Goal: Task Accomplishment & Management: Manage account settings

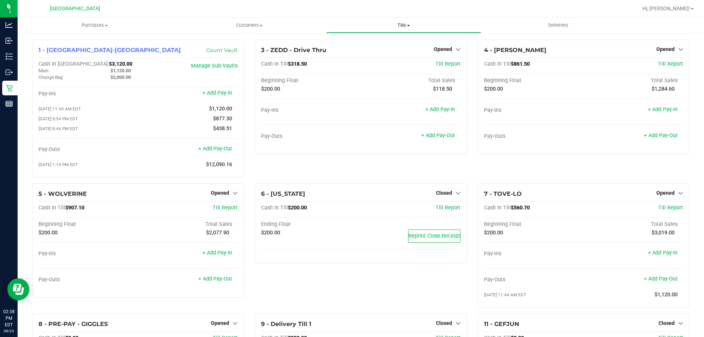
click at [401, 29] on uib-tab-heading "Tills Manage tills Reconcile e-payments" at bounding box center [404, 25] width 154 height 15
click at [374, 45] on span "Manage tills" at bounding box center [351, 44] width 50 height 6
click at [89, 23] on span "Purchases" at bounding box center [95, 25] width 154 height 7
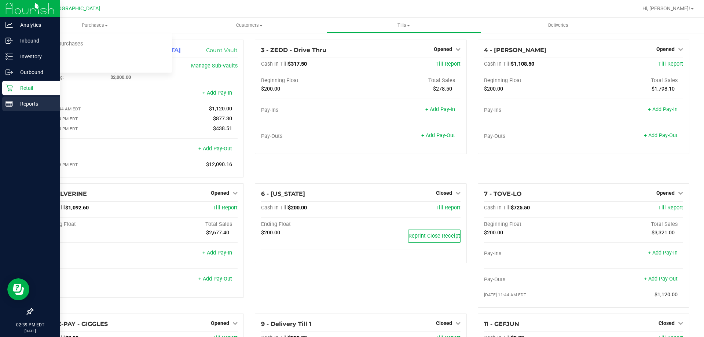
click at [12, 105] on rect at bounding box center [9, 103] width 7 height 5
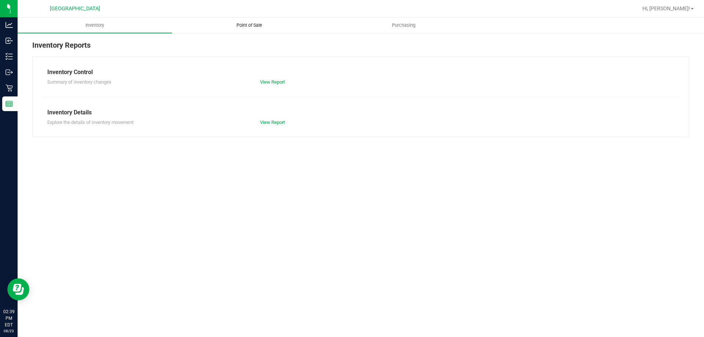
click at [258, 25] on span "Point of Sale" at bounding box center [249, 25] width 45 height 7
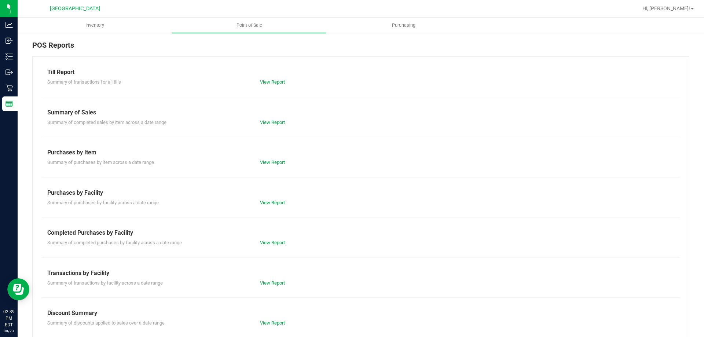
click at [275, 279] on div "View Report" at bounding box center [308, 282] width 106 height 7
click at [276, 283] on link "View Report" at bounding box center [272, 283] width 25 height 6
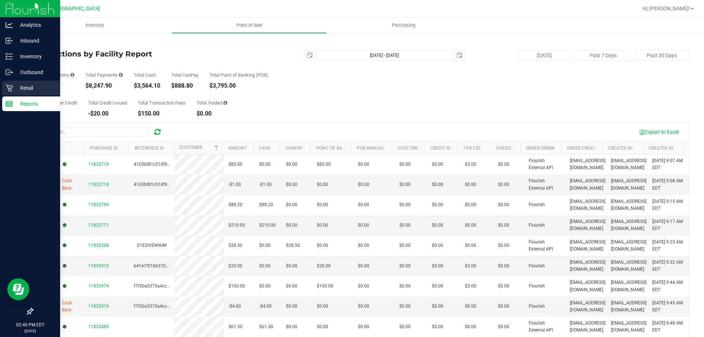
click at [9, 91] on icon at bounding box center [9, 88] width 7 height 7
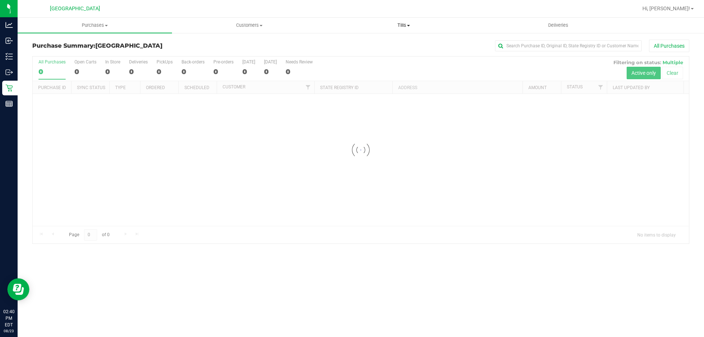
click at [405, 26] on span "Tills" at bounding box center [404, 25] width 154 height 7
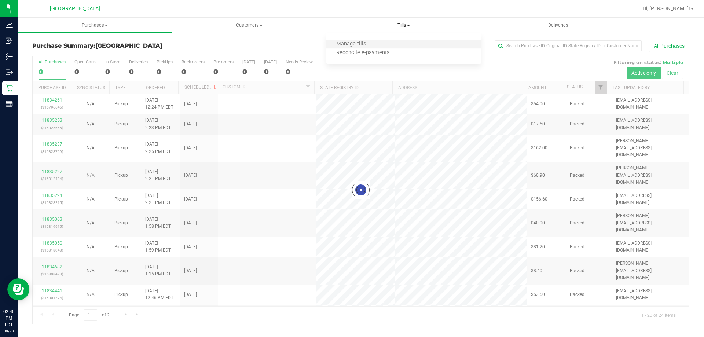
click at [378, 45] on li "Manage tills" at bounding box center [403, 44] width 154 height 9
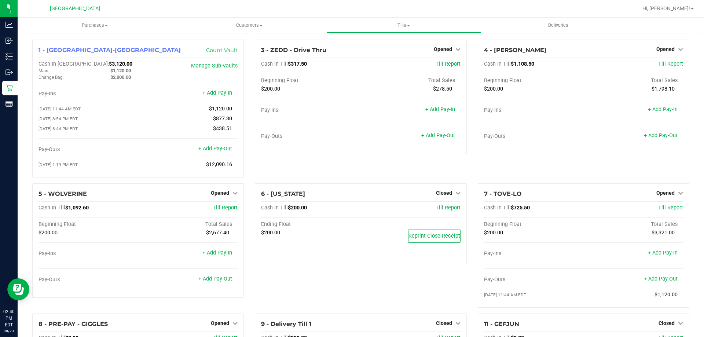
click at [449, 169] on div "3 - ZEDD - Drive Thru Opened Close Till Cash In Till $317.50 Till Report Beginn…" at bounding box center [360, 112] width 223 height 144
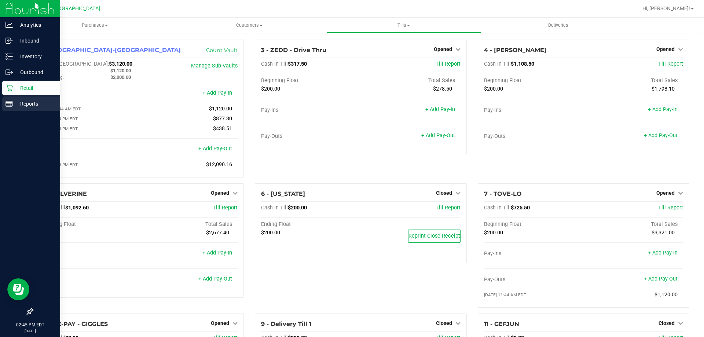
click at [14, 102] on p "Reports" at bounding box center [35, 103] width 44 height 9
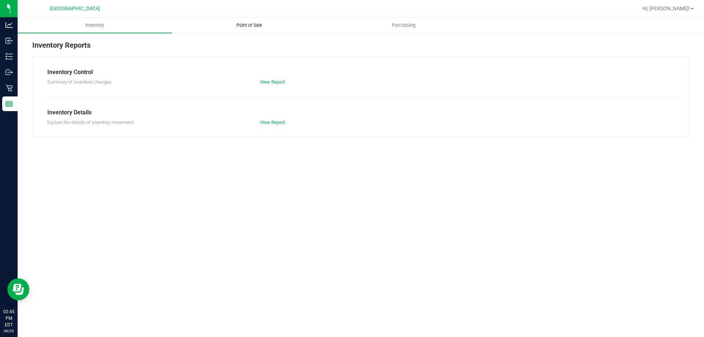
click at [247, 23] on span "Point of Sale" at bounding box center [249, 25] width 45 height 7
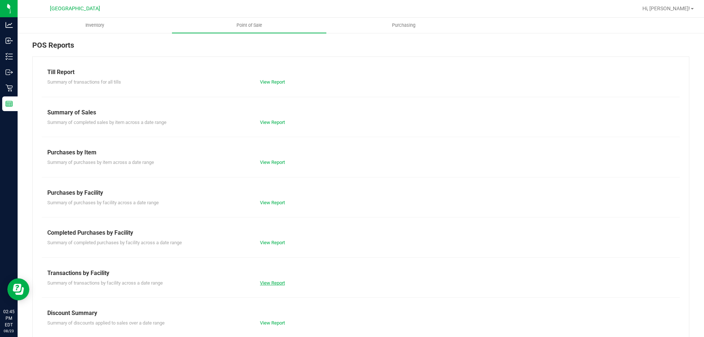
click at [268, 283] on link "View Report" at bounding box center [272, 283] width 25 height 6
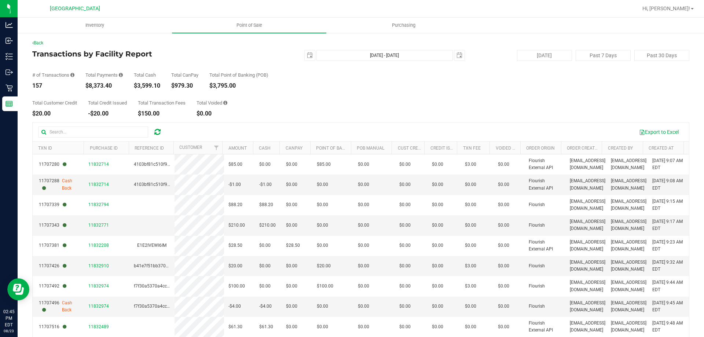
click at [374, 102] on div "Total Customer Credit $20.00 Total Credit Issued -$20.00 Total Transaction Fees…" at bounding box center [360, 103] width 657 height 28
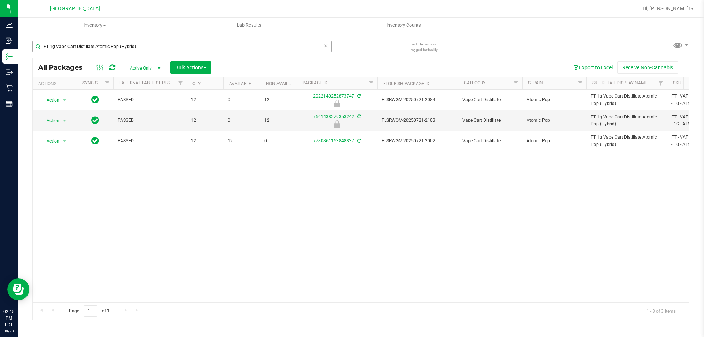
click at [117, 49] on input "FT 1g Vape Cart Distillate Atomic Pop (Hybrid)" at bounding box center [182, 46] width 300 height 11
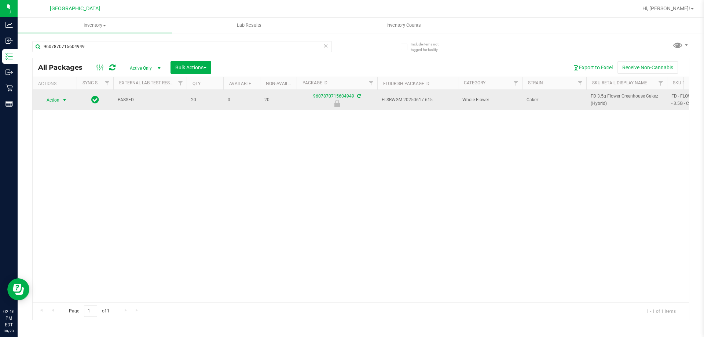
type input "9607870715604949"
click at [60, 103] on span "select" at bounding box center [64, 100] width 9 height 10
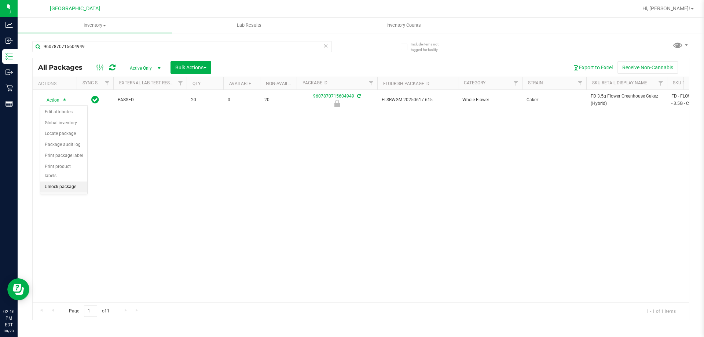
click at [64, 182] on li "Unlock package" at bounding box center [63, 187] width 47 height 11
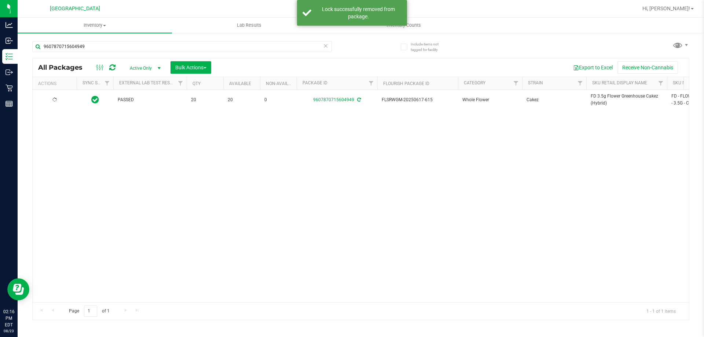
click at [596, 102] on span "FD 3.5g Flower Greenhouse Cakez (Hybrid)" at bounding box center [627, 100] width 72 height 14
copy tr "FD 3.5g Flower Greenhouse Cakez (Hybrid)"
click at [296, 50] on input "9607870715604949" at bounding box center [182, 46] width 300 height 11
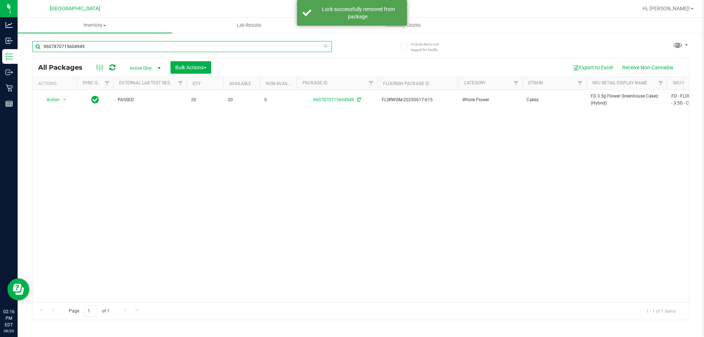
click at [296, 49] on input "9607870715604949" at bounding box center [182, 46] width 300 height 11
paste input "FD 3.5g Flower Greenhouse Cakez (Hybrid)"
type input "FD 3.5g Flower Greenhouse Cakez (Hybrid)"
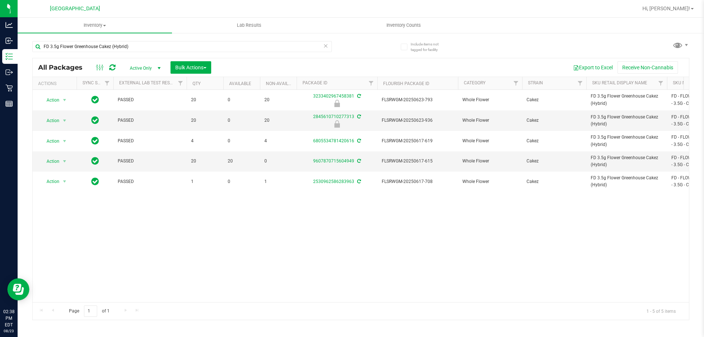
click at [411, 286] on div "Action Action Edit attributes Global inventory Locate package Package audit log…" at bounding box center [361, 196] width 656 height 212
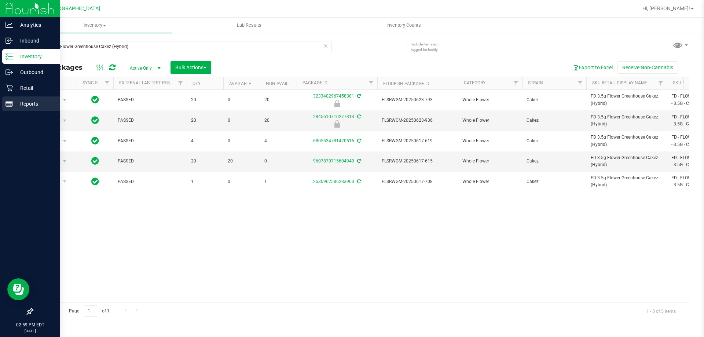
click at [13, 102] on p "Reports" at bounding box center [35, 103] width 44 height 9
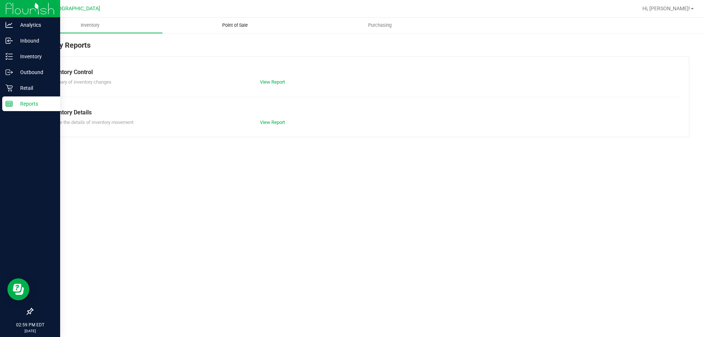
click at [234, 23] on span "Point of Sale" at bounding box center [234, 25] width 45 height 7
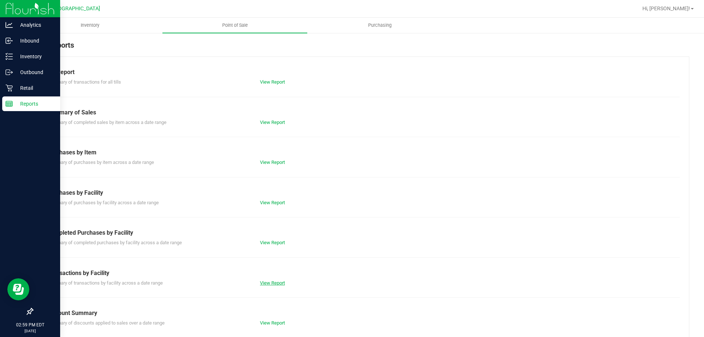
click at [270, 282] on link "View Report" at bounding box center [272, 283] width 25 height 6
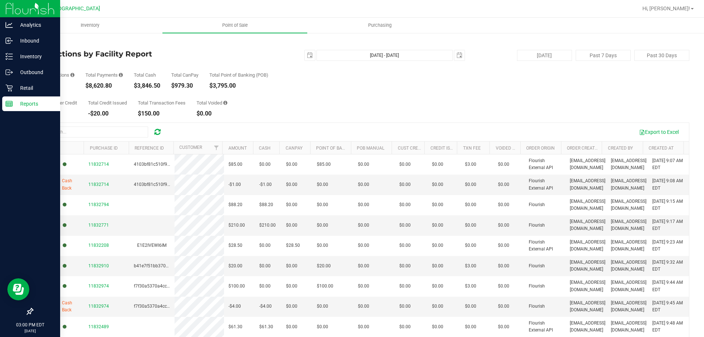
drag, startPoint x: 87, startPoint y: 86, endPoint x: 103, endPoint y: 84, distance: 16.3
click at [103, 84] on div "$8,620.80" at bounding box center [103, 86] width 37 height 6
click at [98, 84] on div "$8,620.80" at bounding box center [103, 86] width 37 height 6
drag, startPoint x: 88, startPoint y: 85, endPoint x: 119, endPoint y: 88, distance: 31.3
click at [119, 88] on div "$8,620.80" at bounding box center [103, 86] width 37 height 6
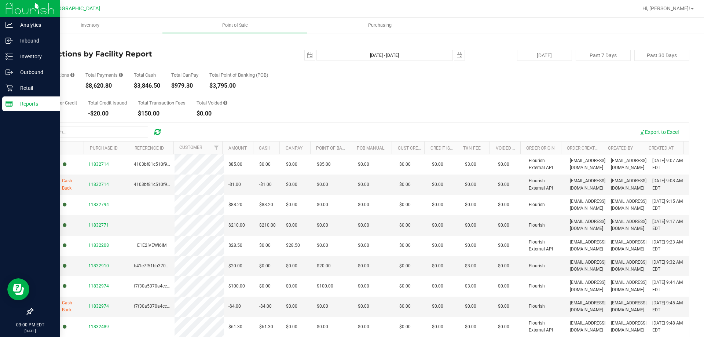
copy div "8,620.80"
click at [13, 85] on p "Retail" at bounding box center [35, 88] width 44 height 9
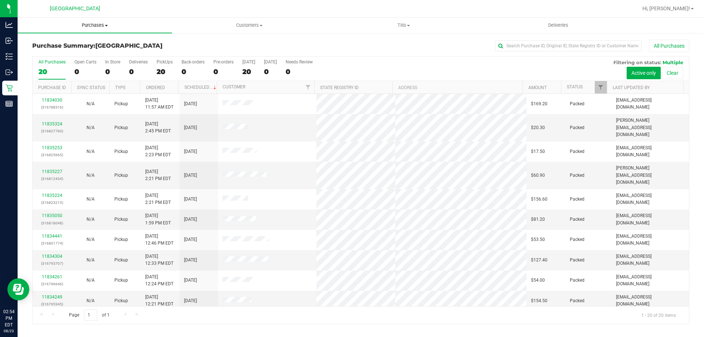
click at [102, 28] on span "Purchases" at bounding box center [95, 25] width 154 height 7
click at [79, 50] on li "Fulfillment" at bounding box center [95, 53] width 154 height 9
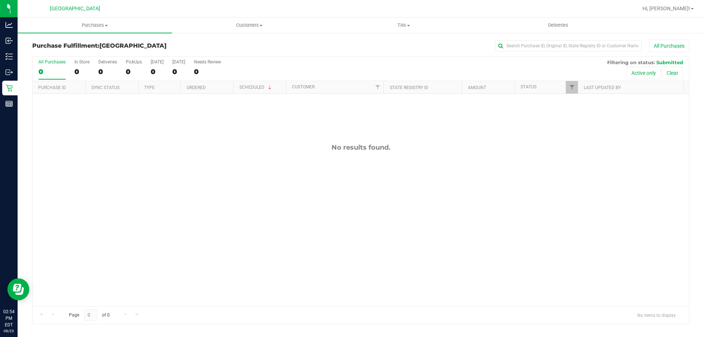
click at [248, 179] on div "No results found." at bounding box center [361, 225] width 656 height 262
click at [276, 157] on div "No results found." at bounding box center [361, 225] width 656 height 262
drag, startPoint x: 410, startPoint y: 25, endPoint x: 385, endPoint y: 45, distance: 32.8
click at [409, 24] on span "Tills" at bounding box center [404, 25] width 154 height 7
click at [377, 42] on li "Manage tills" at bounding box center [403, 44] width 154 height 9
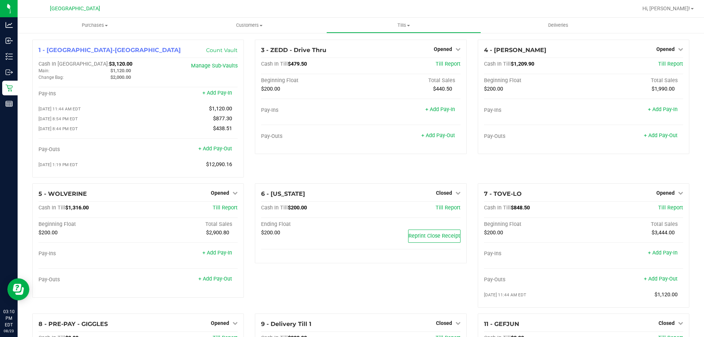
click at [349, 180] on div "3 - ZEDD - Drive Thru Opened Close Till Cash In Till $479.50 Till Report Beginn…" at bounding box center [360, 112] width 223 height 144
click at [208, 277] on div "+ Add Pay-Out" at bounding box center [215, 275] width 34 height 16
click at [211, 281] on link "+ Add Pay-Out" at bounding box center [215, 279] width 34 height 6
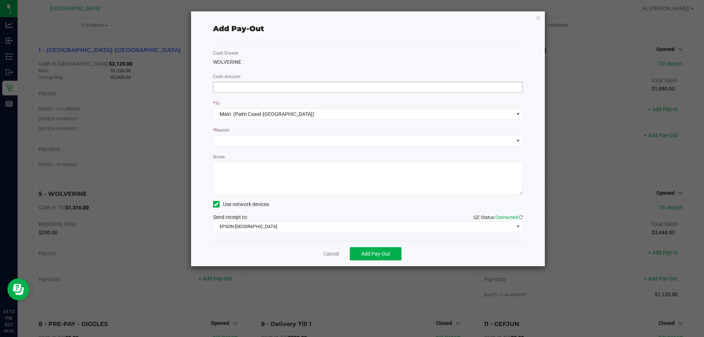
drag, startPoint x: 242, startPoint y: 88, endPoint x: 246, endPoint y: 88, distance: 3.7
click at [244, 88] on input at bounding box center [368, 87] width 310 height 10
type input "$1,030.00"
click at [246, 144] on span at bounding box center [363, 141] width 300 height 10
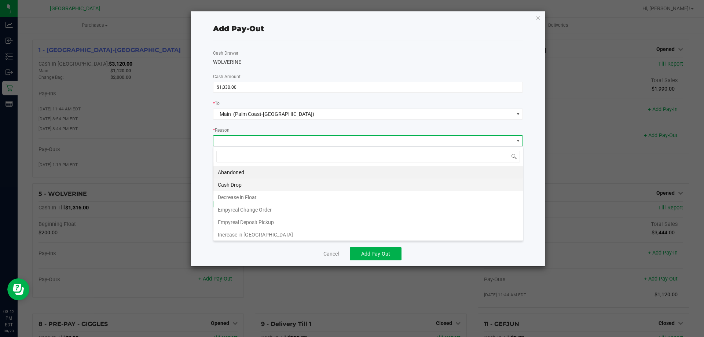
scroll to position [11, 310]
click at [239, 183] on li "Cash Drop" at bounding box center [368, 185] width 310 height 12
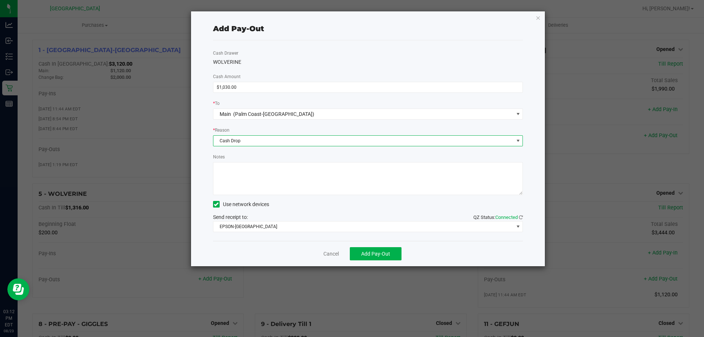
click at [242, 178] on textarea "Notes" at bounding box center [368, 178] width 310 height 33
type textarea "LA"
click at [373, 262] on div "Cancel Add Pay-Out" at bounding box center [368, 253] width 310 height 25
click at [373, 255] on span "Add Pay-Out" at bounding box center [375, 254] width 29 height 6
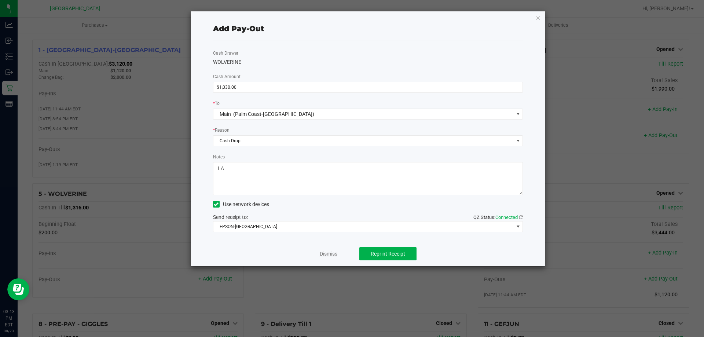
click at [329, 254] on link "Dismiss" at bounding box center [329, 254] width 18 height 8
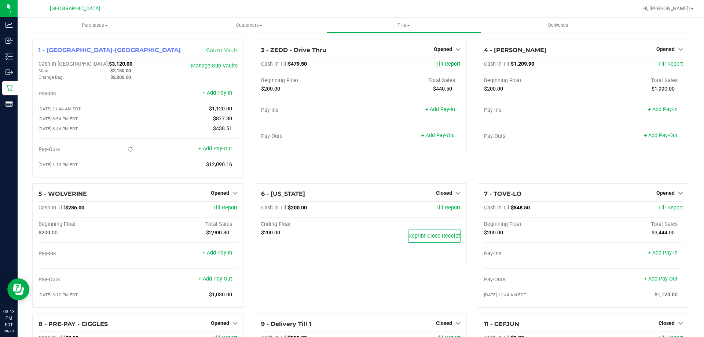
click at [356, 166] on div "3 - ZEDD - Drive Thru Opened Close Till Cash In Till $479.50 Till Report Beginn…" at bounding box center [360, 112] width 223 height 144
click at [659, 139] on link "+ Add Pay-Out" at bounding box center [661, 135] width 34 height 6
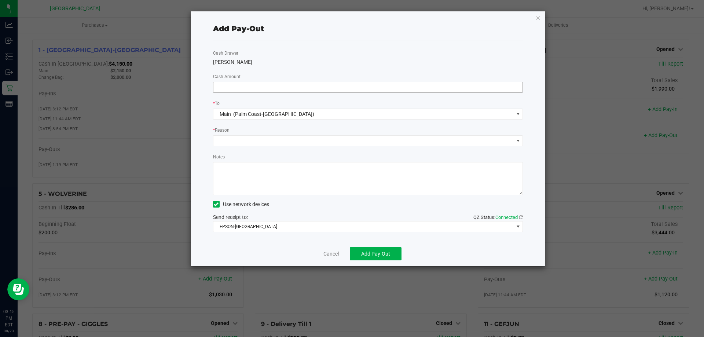
click at [219, 86] on input at bounding box center [368, 87] width 310 height 10
type input "$950.00"
click at [231, 136] on span at bounding box center [363, 141] width 300 height 10
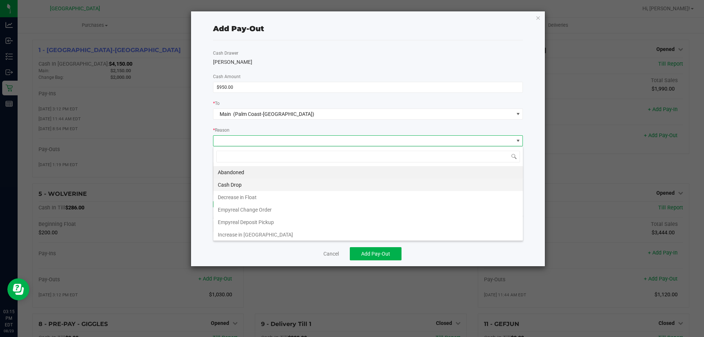
click at [229, 185] on li "Cash Drop" at bounding box center [368, 185] width 310 height 12
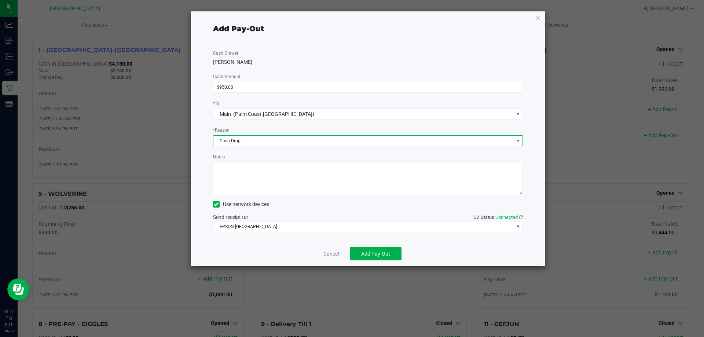
click at [231, 181] on textarea "Notes" at bounding box center [368, 178] width 310 height 33
type textarea "l"
type textarea "LA"
click at [371, 255] on span "Add Pay-Out" at bounding box center [375, 254] width 29 height 6
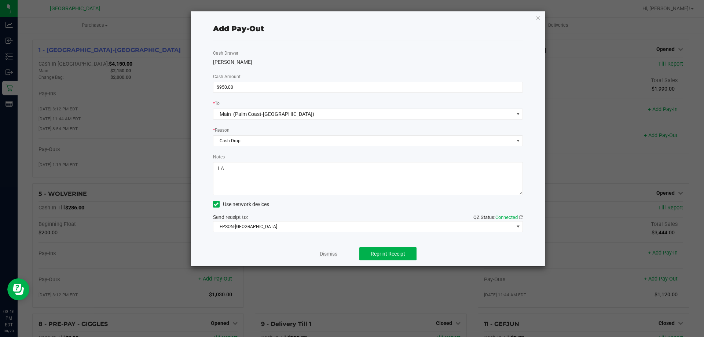
click at [332, 250] on link "Dismiss" at bounding box center [329, 254] width 18 height 8
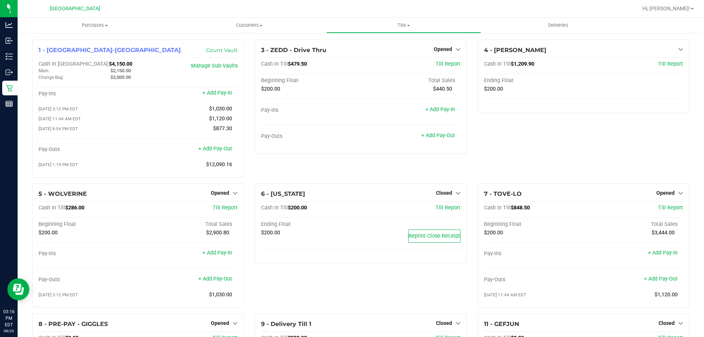
click at [334, 176] on div "3 - ZEDD - Drive Thru Opened Close Till Cash In Till $479.50 Till Report Beginn…" at bounding box center [360, 112] width 223 height 144
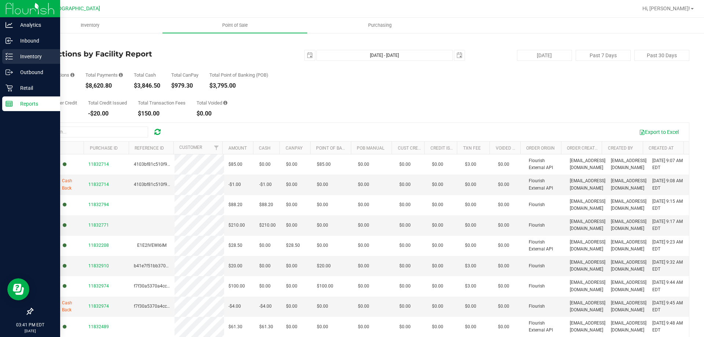
click at [13, 59] on p "Inventory" at bounding box center [35, 56] width 44 height 9
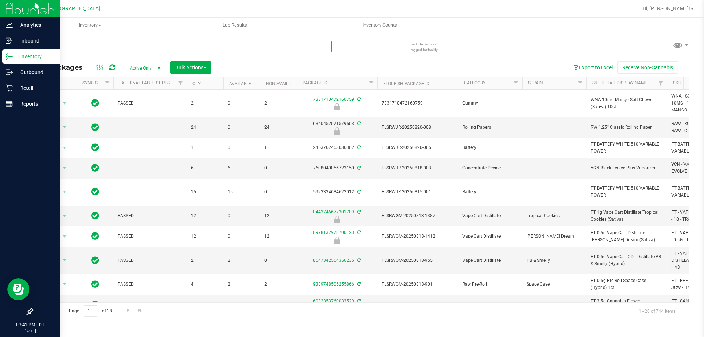
click at [106, 45] on input "text" at bounding box center [182, 46] width 300 height 11
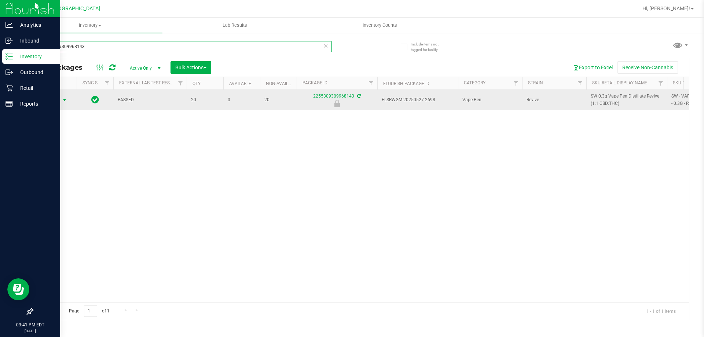
type input "2255309309968143"
click at [63, 102] on span "select" at bounding box center [65, 100] width 6 height 6
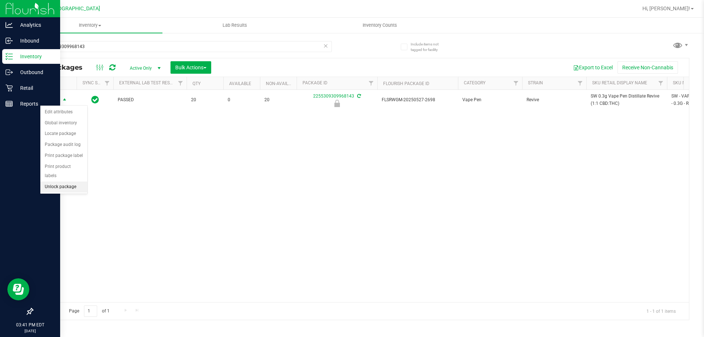
click at [75, 182] on li "Unlock package" at bounding box center [63, 187] width 47 height 11
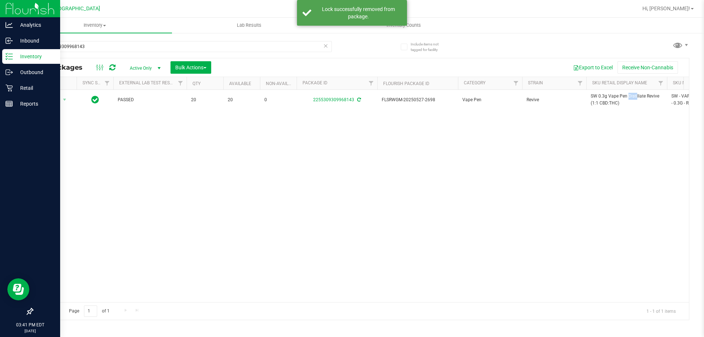
click at [612, 97] on span "SW 0.3g Vape Pen Distillate Revive (1:1 CBD:THC)" at bounding box center [627, 100] width 72 height 14
click at [300, 48] on input "2255309309968143" at bounding box center [182, 46] width 300 height 11
paste input "SW 0.3g Vape Pen Distillate Revive (1:1 CBD:THC)"
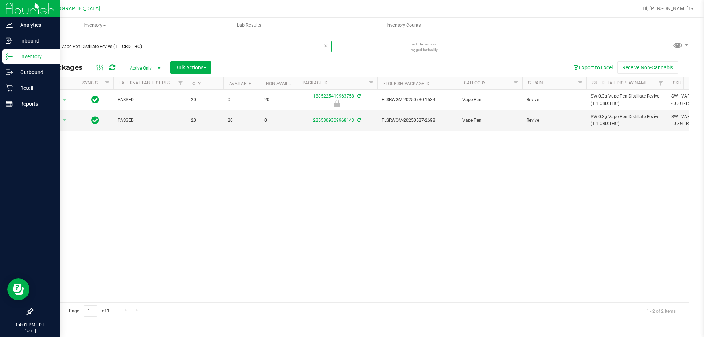
click at [302, 48] on input "SW 0.3g Vape Pen Distillate Revive (1:1 CBD:THC)" at bounding box center [182, 46] width 300 height 11
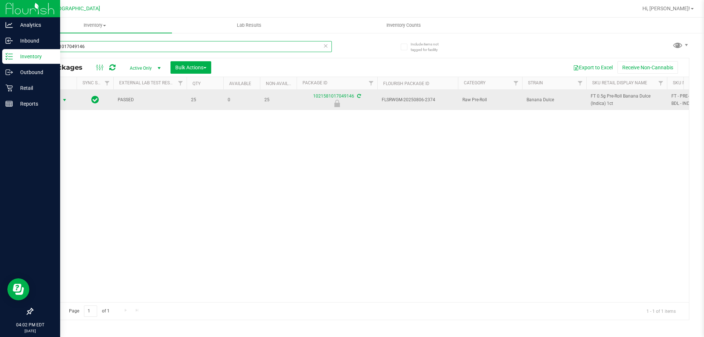
type input "1021581017049146"
click at [65, 98] on span "select" at bounding box center [65, 100] width 6 height 6
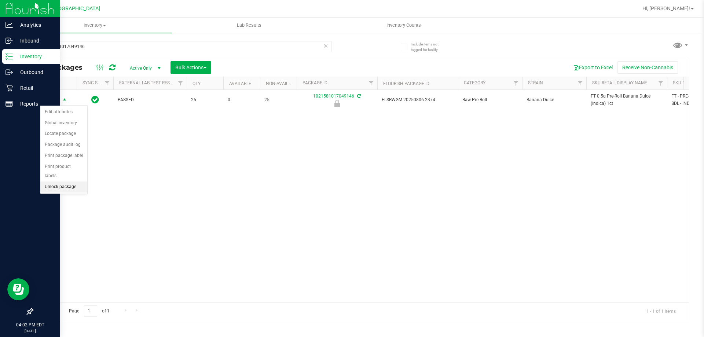
click at [78, 182] on li "Unlock package" at bounding box center [63, 187] width 47 height 11
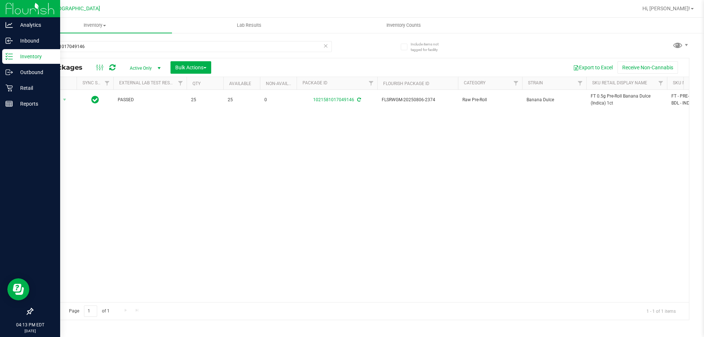
click at [326, 50] on span at bounding box center [325, 46] width 5 height 10
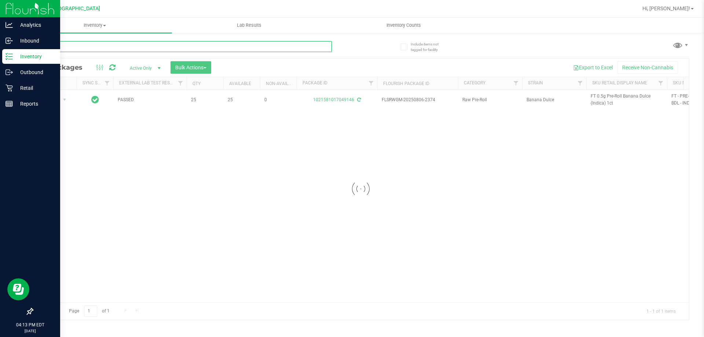
click at [319, 47] on input "text" at bounding box center [182, 46] width 300 height 11
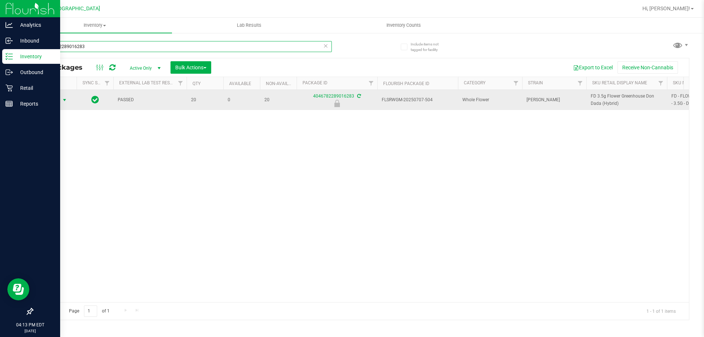
type input "4046782289016283"
click at [67, 100] on span "select" at bounding box center [65, 100] width 6 height 6
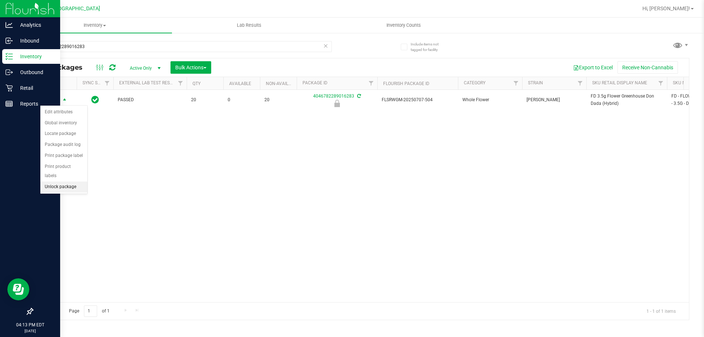
click at [77, 182] on li "Unlock package" at bounding box center [63, 187] width 47 height 11
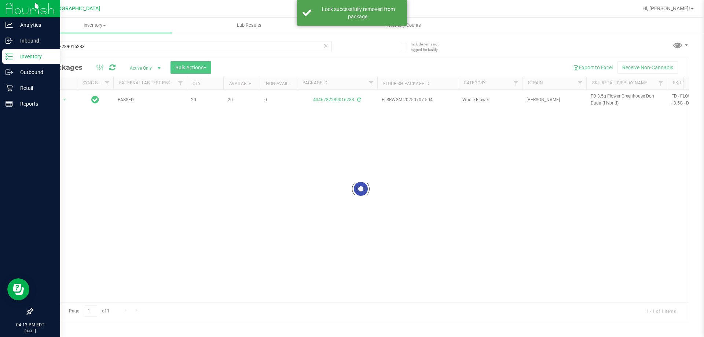
click at [316, 67] on div at bounding box center [361, 188] width 656 height 261
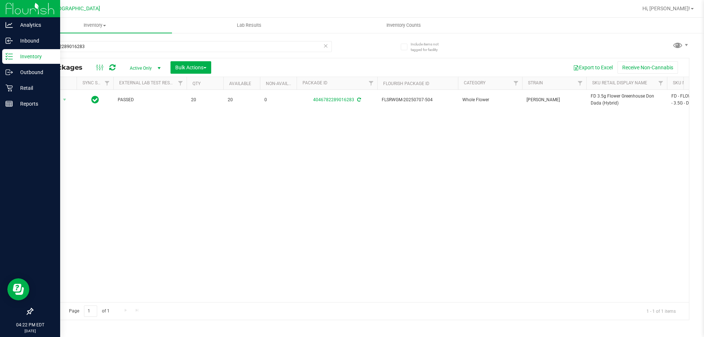
click at [252, 114] on div "Action Action Adjust qty Create package Edit attributes Global inventory Locate…" at bounding box center [361, 196] width 656 height 212
click at [275, 150] on div "Action Action Adjust qty Create package Edit attributes Global inventory Locate…" at bounding box center [361, 196] width 656 height 212
click at [325, 41] on icon at bounding box center [325, 45] width 5 height 9
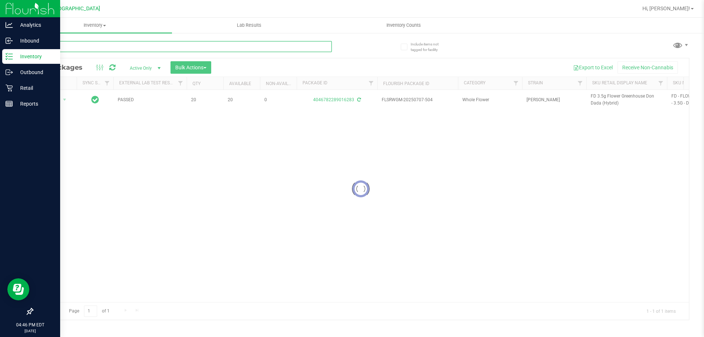
click at [322, 47] on input "text" at bounding box center [182, 46] width 300 height 11
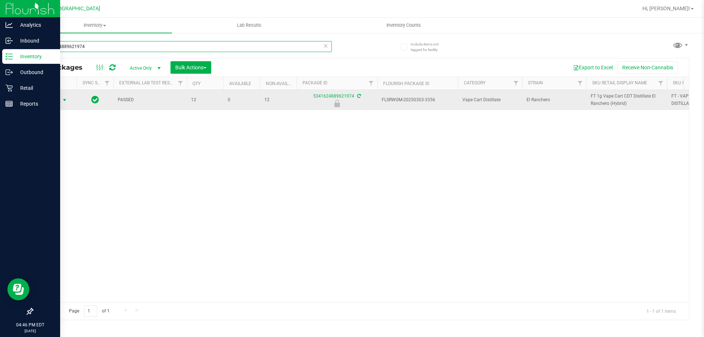
type input "5341624889621974"
click at [64, 100] on span "select" at bounding box center [65, 100] width 6 height 6
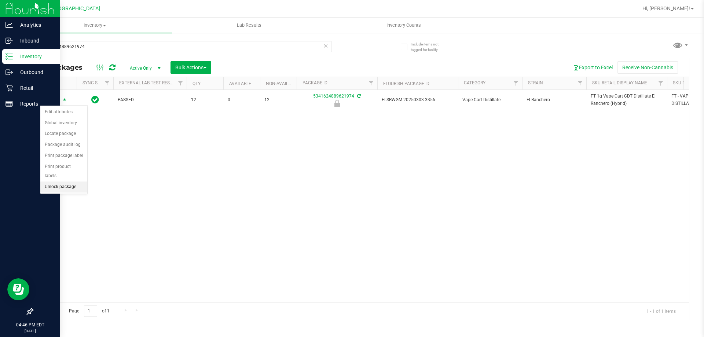
click at [62, 182] on li "Unlock package" at bounding box center [63, 187] width 47 height 11
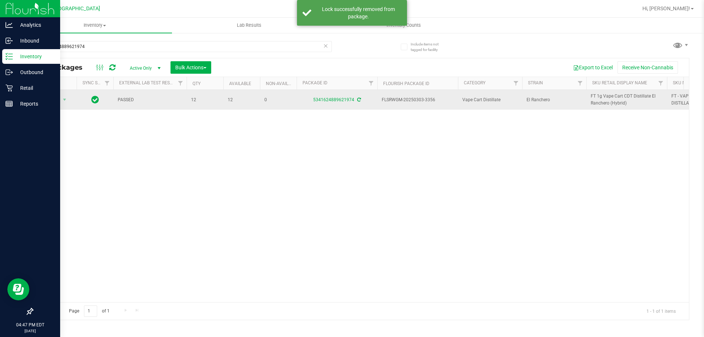
drag, startPoint x: 556, startPoint y: 98, endPoint x: 532, endPoint y: 102, distance: 23.4
click at [532, 102] on span "El Ranchero" at bounding box center [554, 99] width 55 height 7
drag, startPoint x: 629, startPoint y: 104, endPoint x: 596, endPoint y: 96, distance: 34.3
click at [589, 98] on td "FT 1g Vape Cart CDT Distillate El Ranchero (Hybrid)" at bounding box center [626, 100] width 81 height 20
copy span "FT 1g Vape Cart CDT Distillate El Ranchero (Hybrid)"
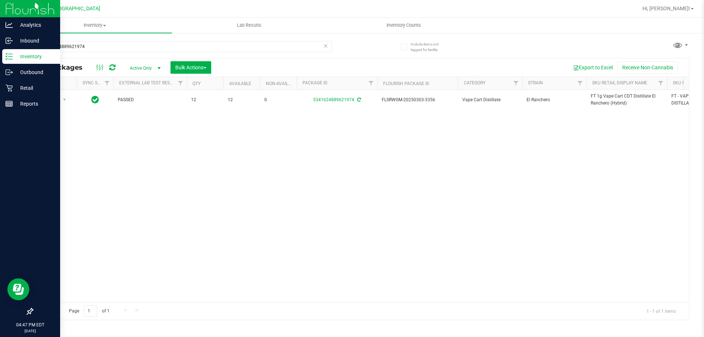
click at [326, 46] on icon at bounding box center [325, 45] width 5 height 9
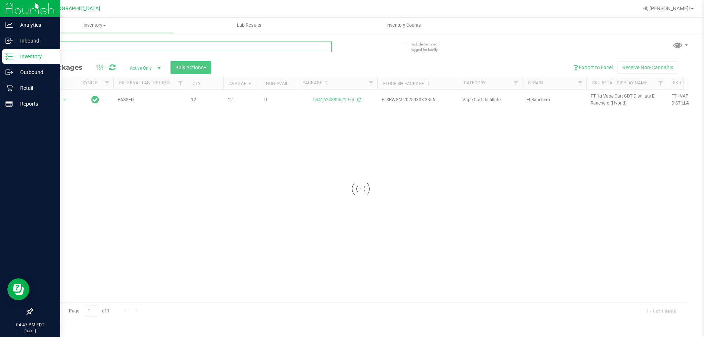
click at [309, 46] on input "text" at bounding box center [182, 46] width 300 height 11
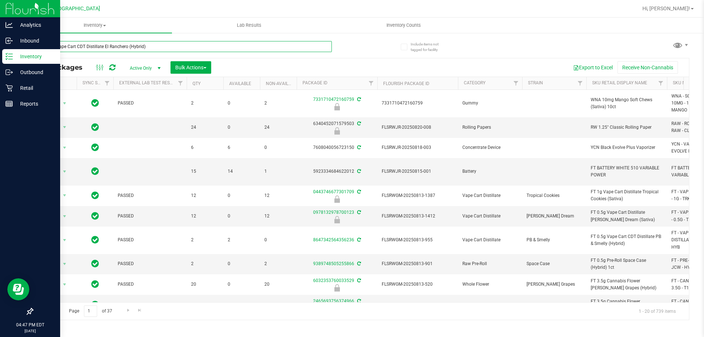
type input "FT 1g Vape Cart CDT Distillate El Ranchero (Hybrid)"
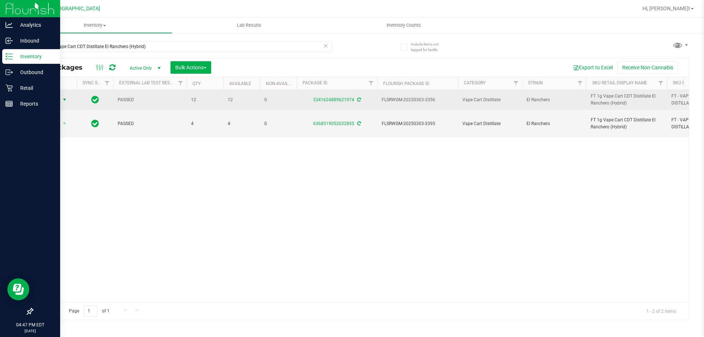
click at [62, 101] on span "select" at bounding box center [65, 100] width 6 height 6
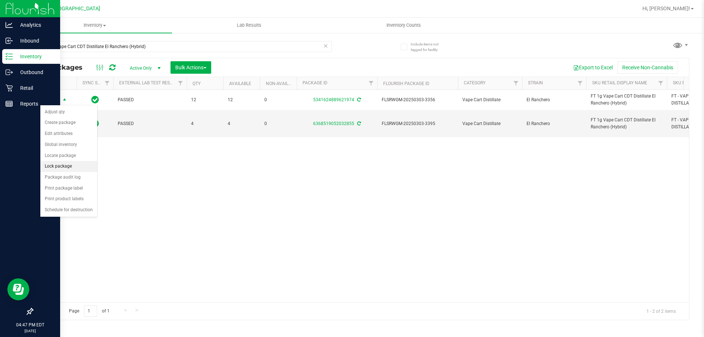
click at [61, 169] on li "Lock package" at bounding box center [68, 166] width 57 height 11
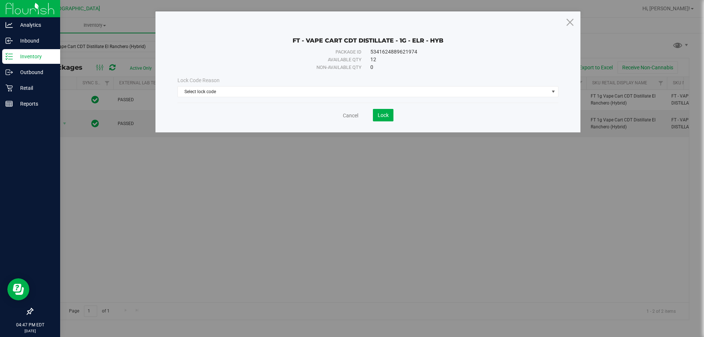
click at [319, 85] on div "Lock Code Reason Select lock code Select lock code Newly Received Administrativ…" at bounding box center [368, 87] width 392 height 21
click at [318, 87] on span "Select lock code" at bounding box center [363, 92] width 371 height 10
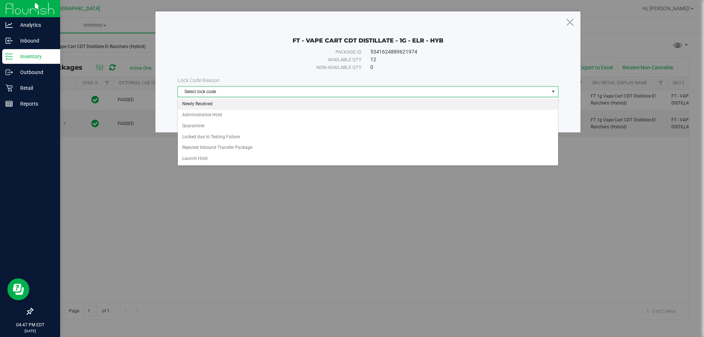
click at [245, 109] on li "Newly Received" at bounding box center [368, 104] width 380 height 11
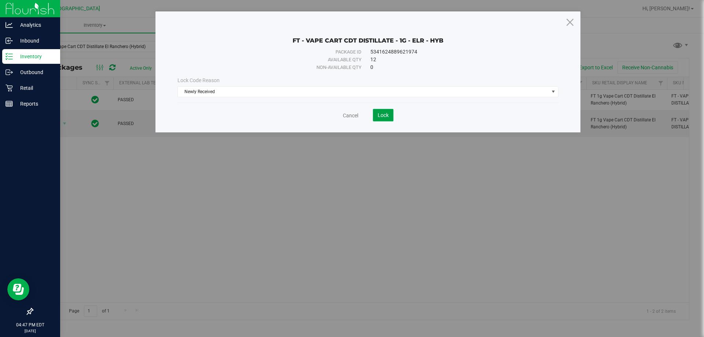
click at [389, 119] on button "Lock" at bounding box center [383, 115] width 21 height 12
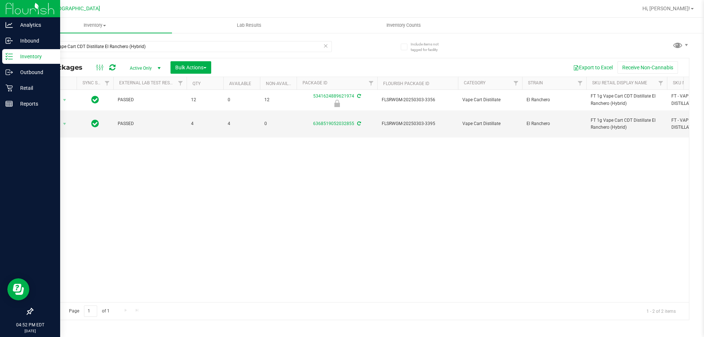
click at [388, 273] on div "Action Action Edit attributes Global inventory Locate package Package audit log…" at bounding box center [361, 196] width 656 height 212
click at [208, 45] on input "FT 1g Vape Cart CDT Distillate El Ranchero (Hybrid)" at bounding box center [182, 46] width 300 height 11
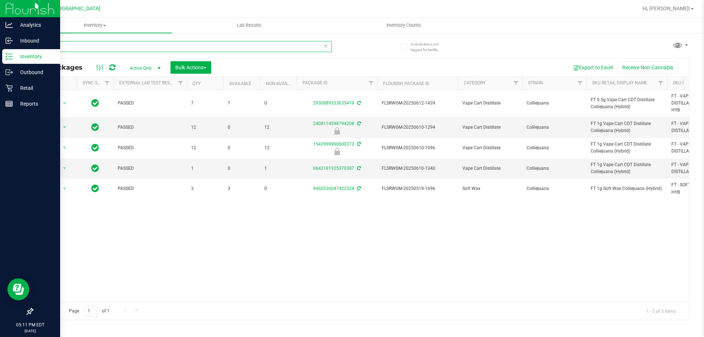
click at [316, 44] on input "cja" at bounding box center [182, 46] width 300 height 11
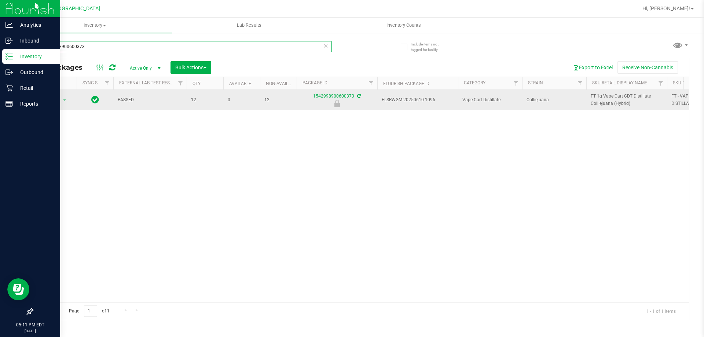
type input "1542998900600373"
click at [55, 103] on span "Action" at bounding box center [50, 100] width 20 height 10
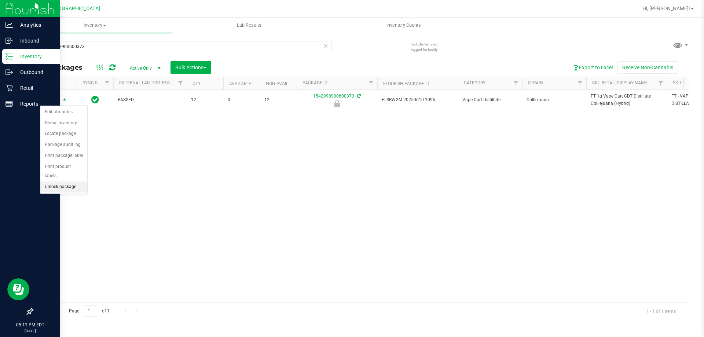
click at [79, 182] on li "Unlock package" at bounding box center [63, 187] width 47 height 11
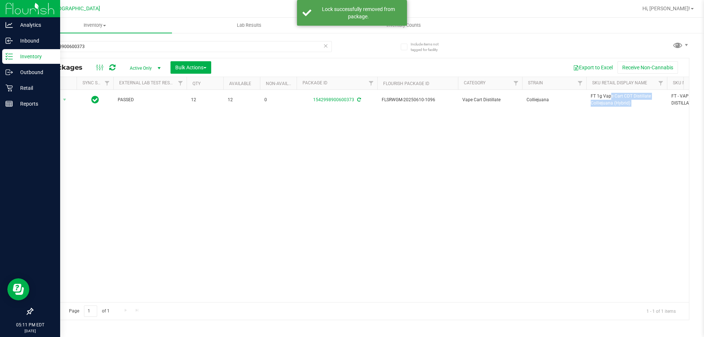
click at [612, 102] on span "FT 1g Vape Cart CDT Distillate Colliejuana (Hybrid)" at bounding box center [627, 100] width 72 height 14
click at [234, 45] on input "1542998900600373" at bounding box center [182, 46] width 300 height 11
paste input "FT 1g Vape Cart CDT Distillate Colliejuana (Hybrid)"
type input "FT 1g Vape Cart CDT Distillate Colliejuana (Hybrid)"
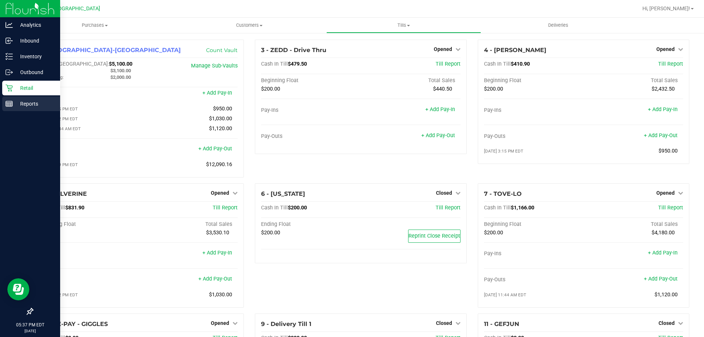
click at [6, 103] on rect at bounding box center [9, 103] width 7 height 5
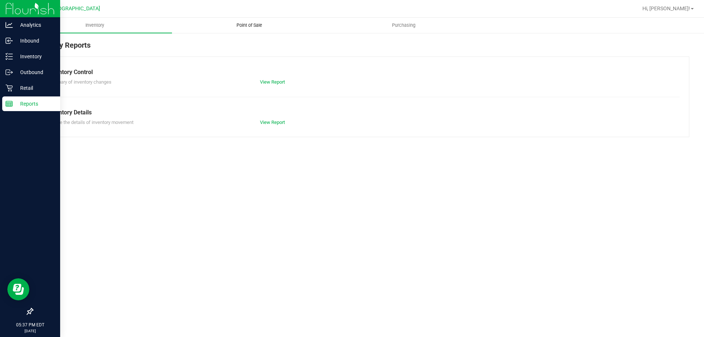
click at [227, 29] on uib-tab-heading "Point of Sale" at bounding box center [249, 25] width 154 height 15
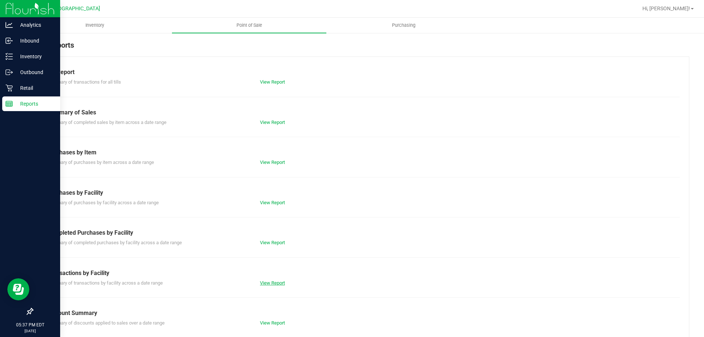
click at [260, 281] on link "View Report" at bounding box center [272, 283] width 25 height 6
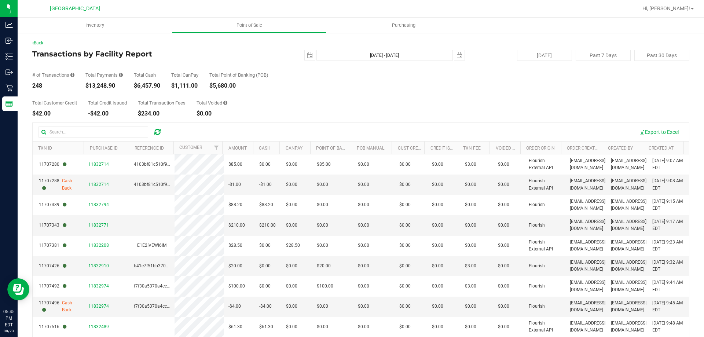
click at [324, 103] on div "Total Customer Credit $42.00 Total Credit Issued -$42.00 Total Transaction Fees…" at bounding box center [360, 103] width 657 height 28
click at [338, 99] on div "Total Customer Credit $42.00 Total Credit Issued -$42.00 Total Transaction Fees…" at bounding box center [360, 103] width 657 height 28
click at [283, 102] on div "Total Customer Credit $42.00 Total Credit Issued -$42.00 Total Transaction Fees…" at bounding box center [360, 103] width 657 height 28
click at [394, 104] on div "Total Customer Credit $42.00 Total Credit Issued -$42.00 Total Transaction Fees…" at bounding box center [360, 103] width 657 height 28
click at [385, 117] on div "Back Transactions by Facility Report 2025-08-23 Aug 23, 2025 - Aug 23, 2025 202…" at bounding box center [360, 212] width 657 height 345
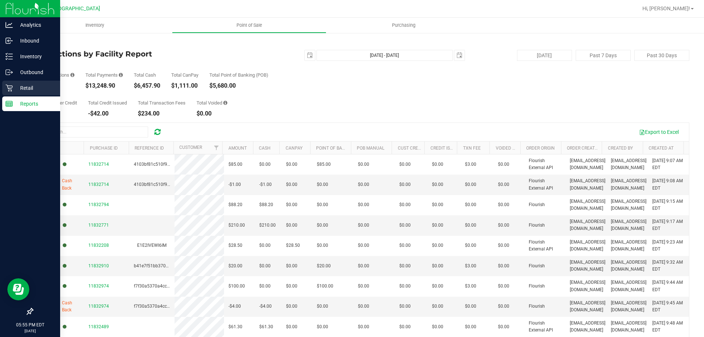
click at [14, 85] on p "Retail" at bounding box center [35, 88] width 44 height 9
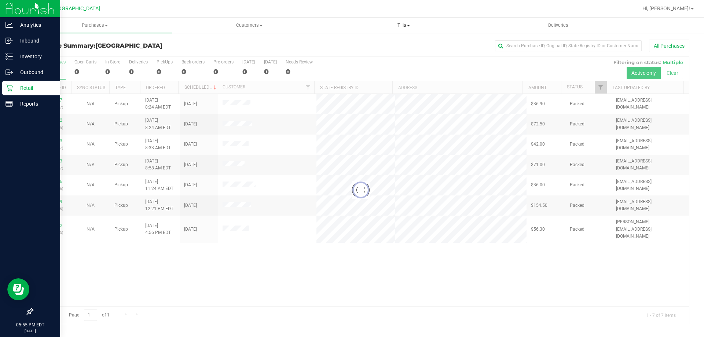
click at [395, 26] on span "Tills" at bounding box center [404, 25] width 154 height 7
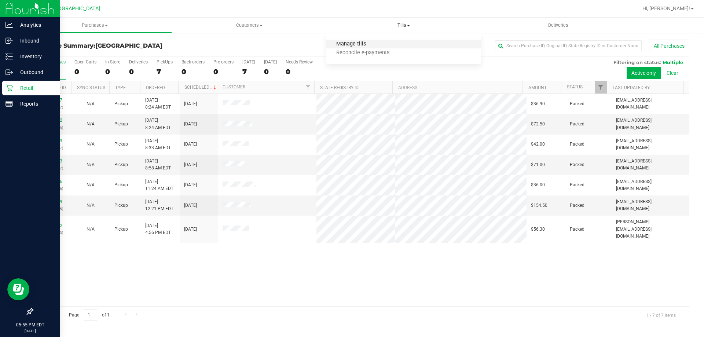
click at [371, 45] on span "Manage tills" at bounding box center [351, 44] width 50 height 6
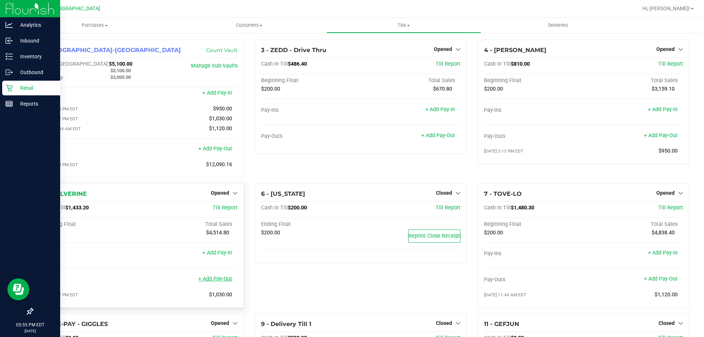
click at [226, 280] on link "+ Add Pay-Out" at bounding box center [215, 279] width 34 height 6
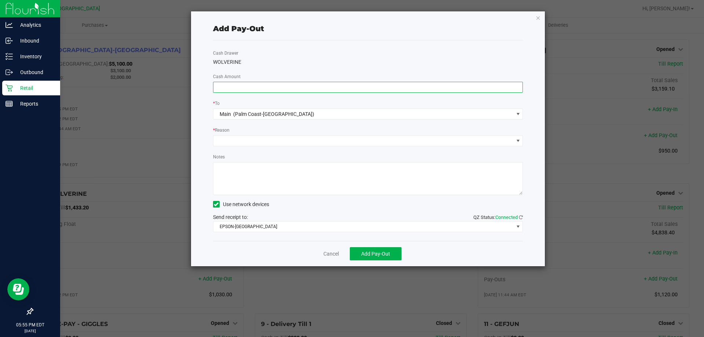
click at [279, 91] on input at bounding box center [368, 87] width 310 height 10
type input "$1,130.00"
click at [216, 138] on span at bounding box center [363, 141] width 300 height 10
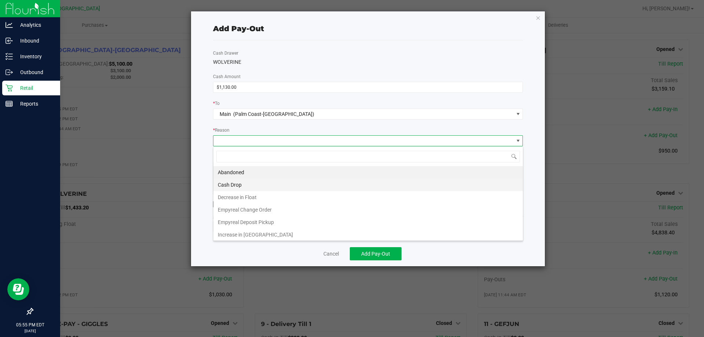
scroll to position [11, 310]
click at [232, 182] on li "Cash Drop" at bounding box center [368, 185] width 310 height 12
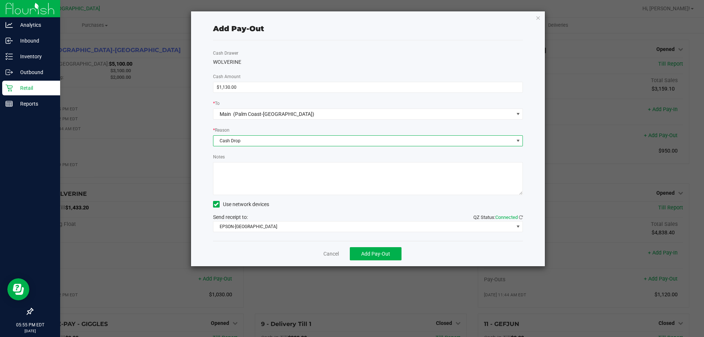
click at [232, 181] on textarea "Notes" at bounding box center [368, 178] width 310 height 33
type textarea "LA"
click at [366, 253] on span "Add Pay-Out" at bounding box center [375, 254] width 29 height 6
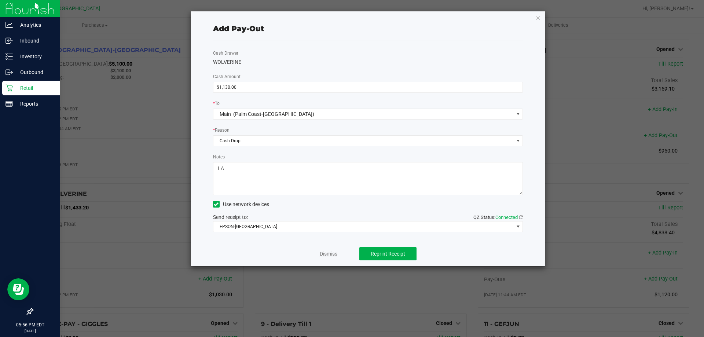
click at [324, 254] on link "Dismiss" at bounding box center [329, 254] width 18 height 8
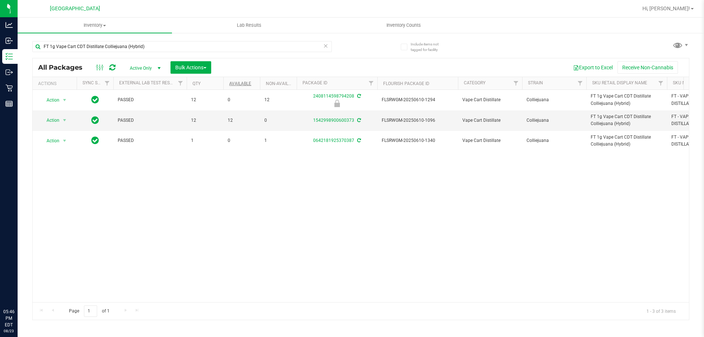
click at [253, 252] on div "Action Action Edit attributes Global inventory Locate package Package audit log…" at bounding box center [361, 196] width 656 height 212
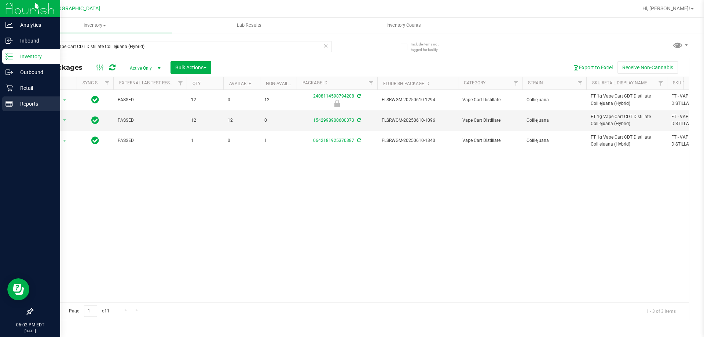
click at [2, 98] on link "Reports" at bounding box center [30, 104] width 60 height 16
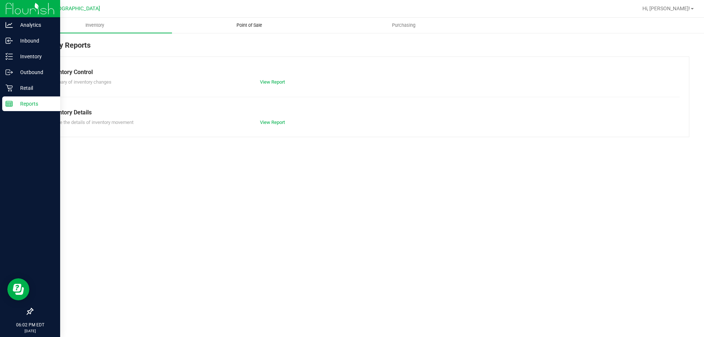
click at [253, 26] on span "Point of Sale" at bounding box center [249, 25] width 45 height 7
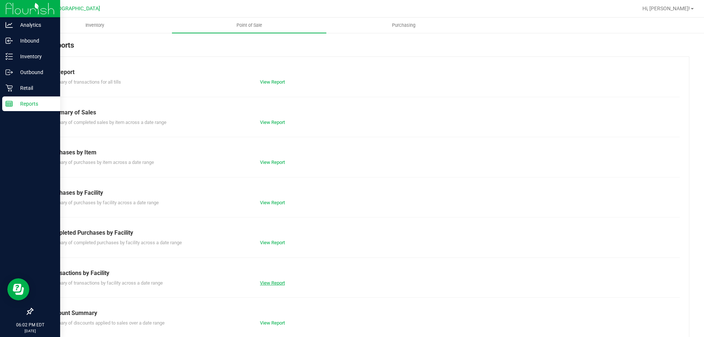
click at [276, 281] on link "View Report" at bounding box center [272, 283] width 25 height 6
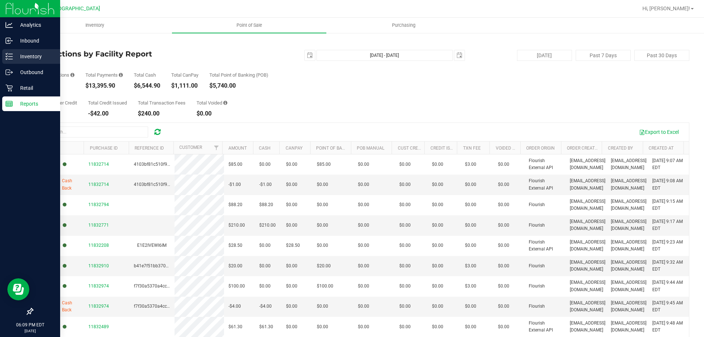
click at [12, 55] on icon at bounding box center [9, 56] width 7 height 7
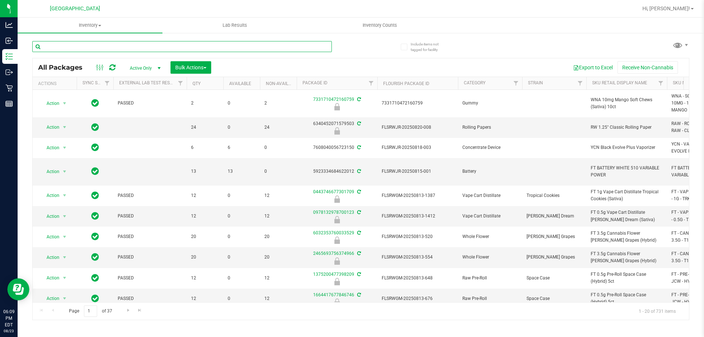
click at [153, 45] on input "text" at bounding box center [182, 46] width 300 height 11
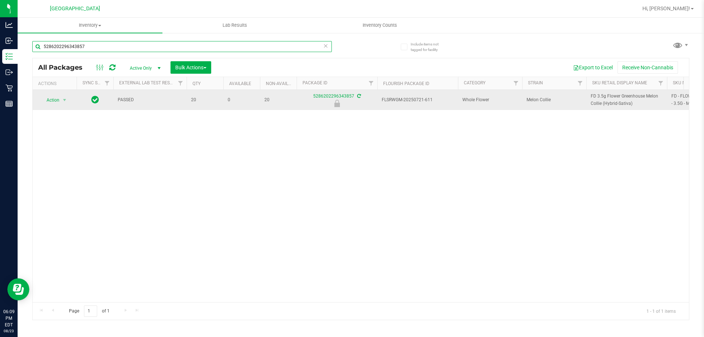
type input "5286202296343857"
click at [58, 101] on span "Action" at bounding box center [50, 100] width 20 height 10
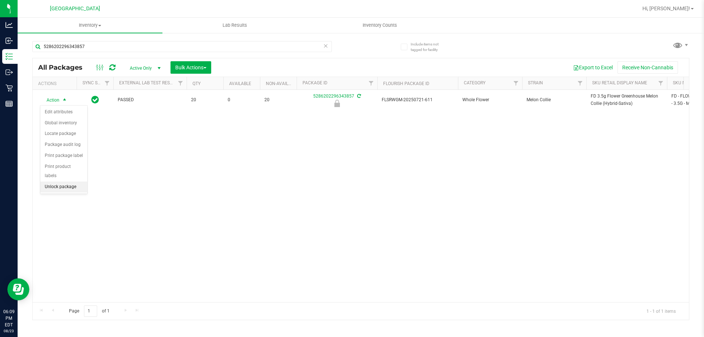
click at [77, 182] on li "Unlock package" at bounding box center [63, 187] width 47 height 11
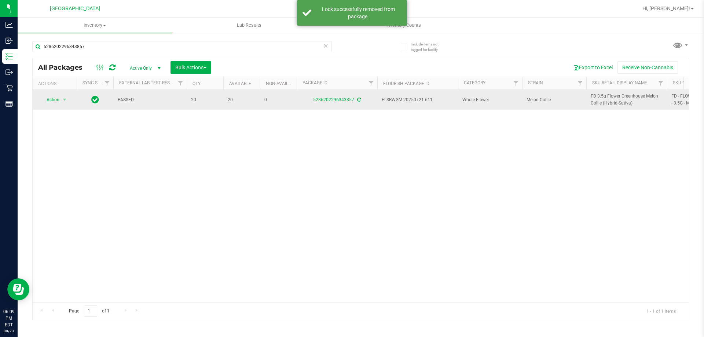
click at [592, 105] on span "FD 3.5g Flower Greenhouse Melon Collie (Hybrid-Sativa)" at bounding box center [627, 100] width 72 height 14
click at [593, 105] on span "FD 3.5g Flower Greenhouse Melon Collie (Hybrid-Sativa)" at bounding box center [627, 100] width 72 height 14
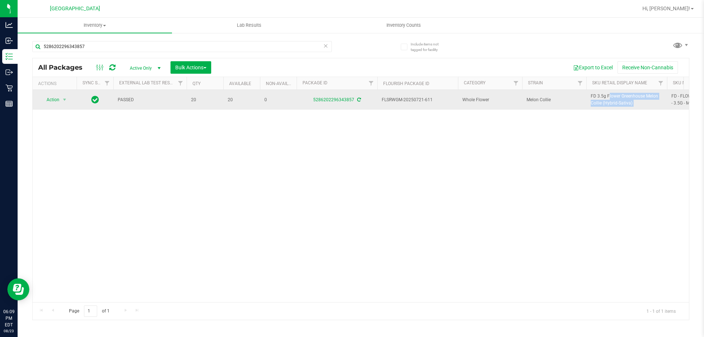
click at [593, 104] on span "FD 3.5g Flower Greenhouse Melon Collie (Hybrid-Sativa)" at bounding box center [627, 100] width 72 height 14
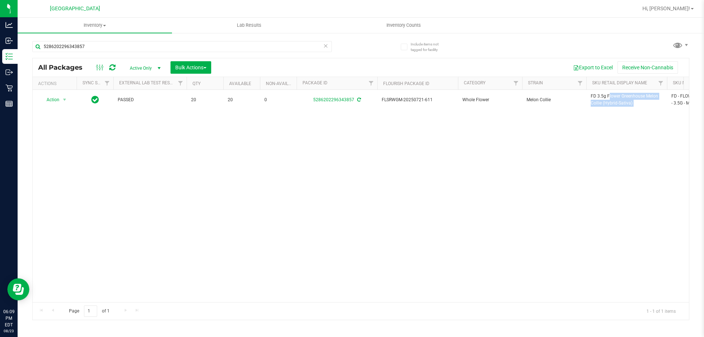
copy tr "FD 3.5g Flower Greenhouse Melon Collie (Hybrid-Sativa)"
click at [226, 47] on input "5286202296343857" at bounding box center [182, 46] width 300 height 11
paste input "FD 3.5g Flower Greenhouse Melon Collie (Hybrid-Sativa)"
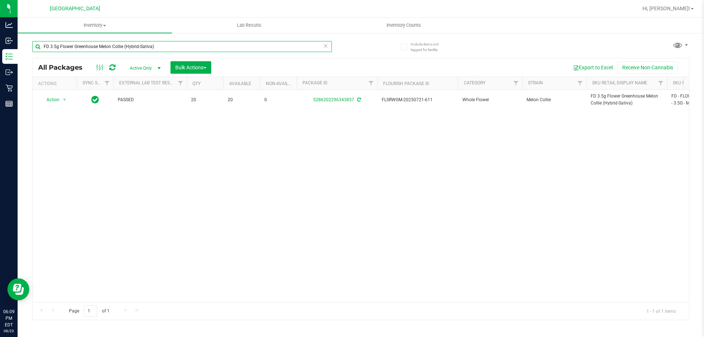
type input "FD 3.5g Flower Greenhouse Melon Collie (Hybrid-Sativa)"
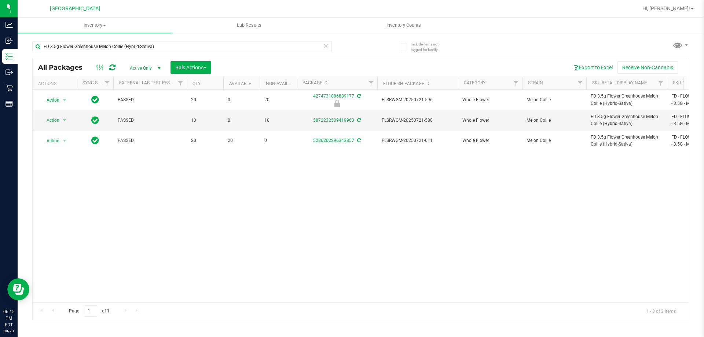
click at [515, 270] on div "Action Action Edit attributes Global inventory Locate package Package audit log…" at bounding box center [361, 196] width 656 height 212
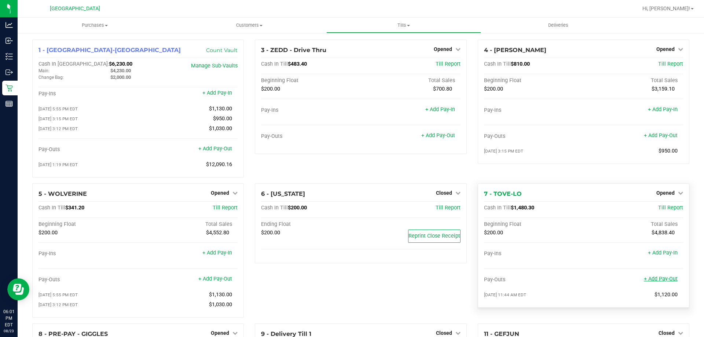
click at [659, 281] on link "+ Add Pay-Out" at bounding box center [661, 279] width 34 height 6
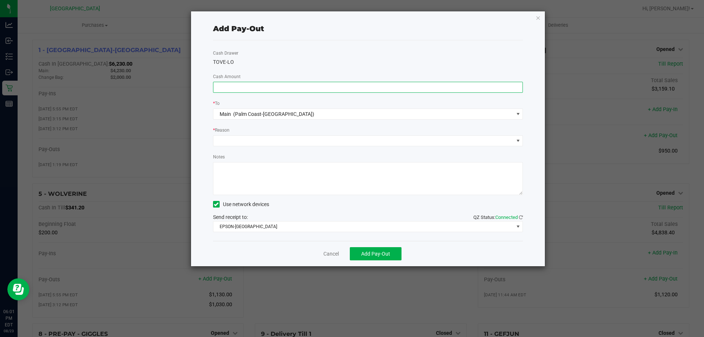
click at [236, 92] on input at bounding box center [368, 87] width 310 height 10
type input "$1,230.00"
click at [233, 143] on span at bounding box center [363, 141] width 300 height 10
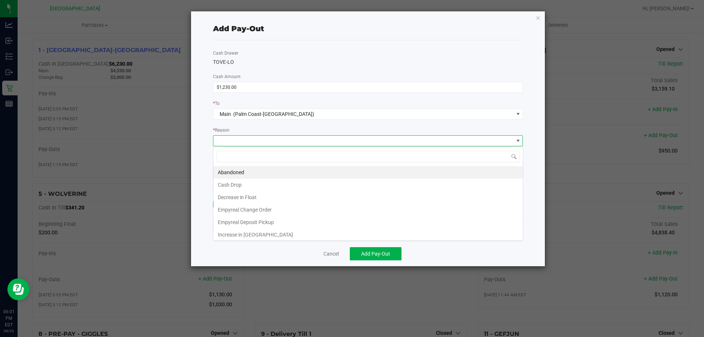
scroll to position [11, 310]
click at [239, 184] on li "Cash Drop" at bounding box center [368, 185] width 310 height 12
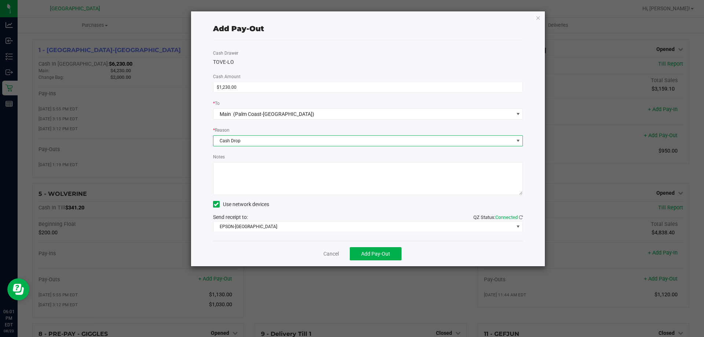
click at [240, 186] on textarea "Notes" at bounding box center [368, 178] width 310 height 33
type textarea "LA"
click at [383, 251] on span "Add Pay-Out" at bounding box center [375, 254] width 29 height 6
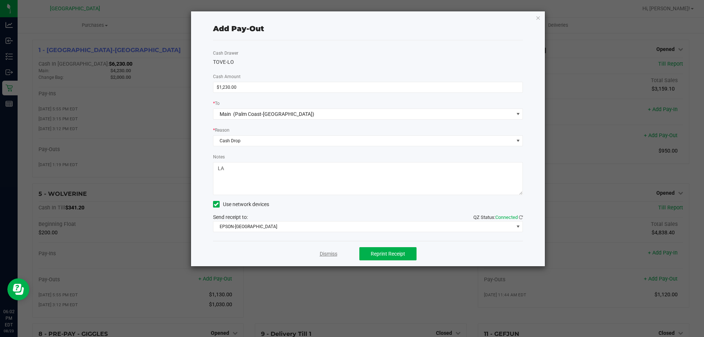
click at [326, 255] on link "Dismiss" at bounding box center [329, 254] width 18 height 8
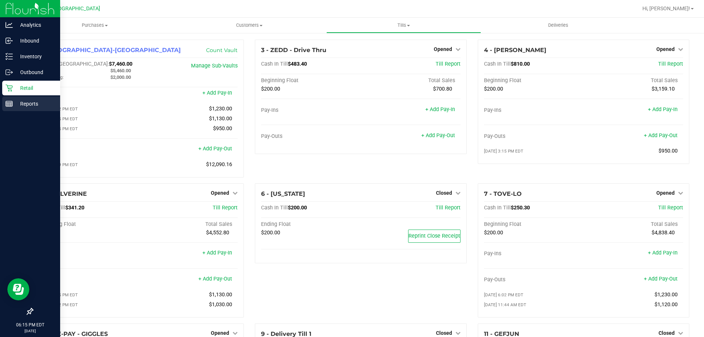
click at [17, 106] on p "Reports" at bounding box center [35, 103] width 44 height 9
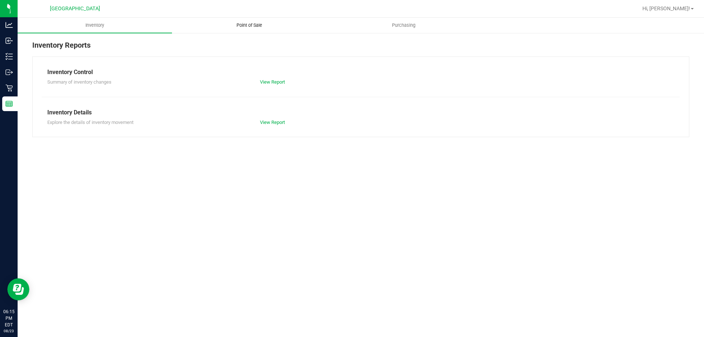
click at [253, 24] on span "Point of Sale" at bounding box center [249, 25] width 45 height 7
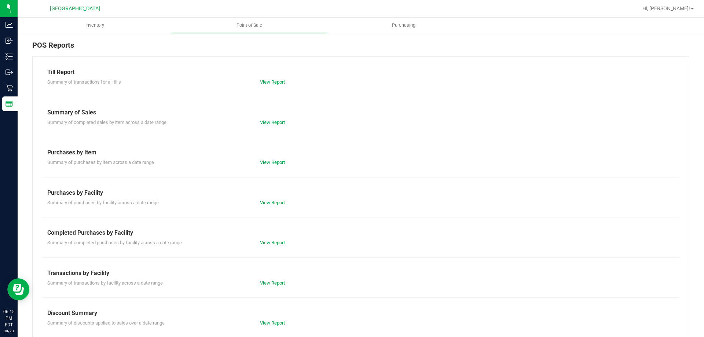
click at [261, 283] on link "View Report" at bounding box center [272, 283] width 25 height 6
